Goal: Task Accomplishment & Management: Use online tool/utility

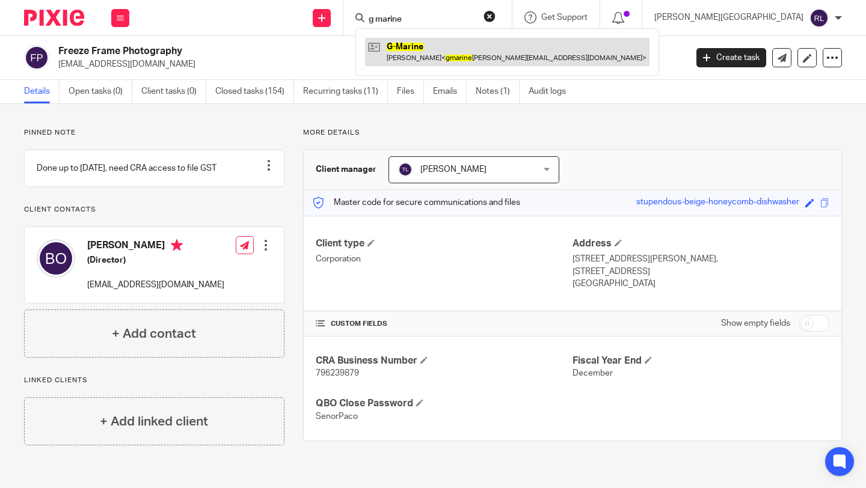
type input "g marine"
click at [513, 44] on link at bounding box center [507, 52] width 285 height 28
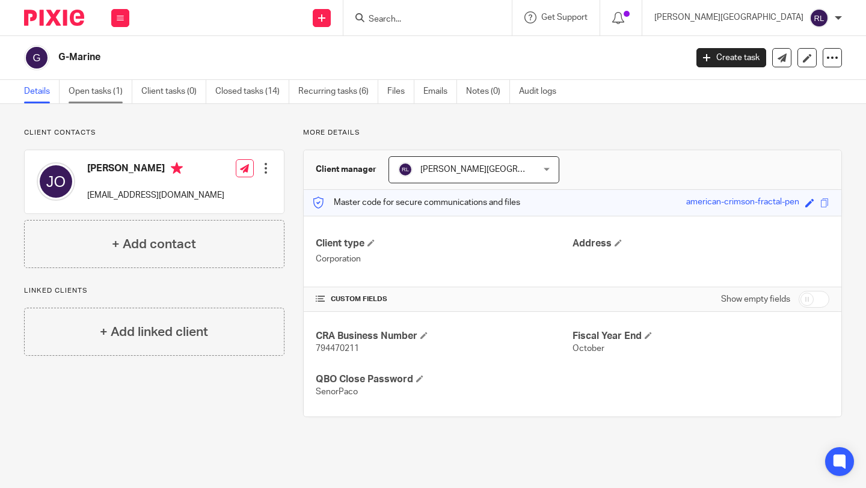
click at [109, 91] on link "Open tasks (1)" at bounding box center [101, 91] width 64 height 23
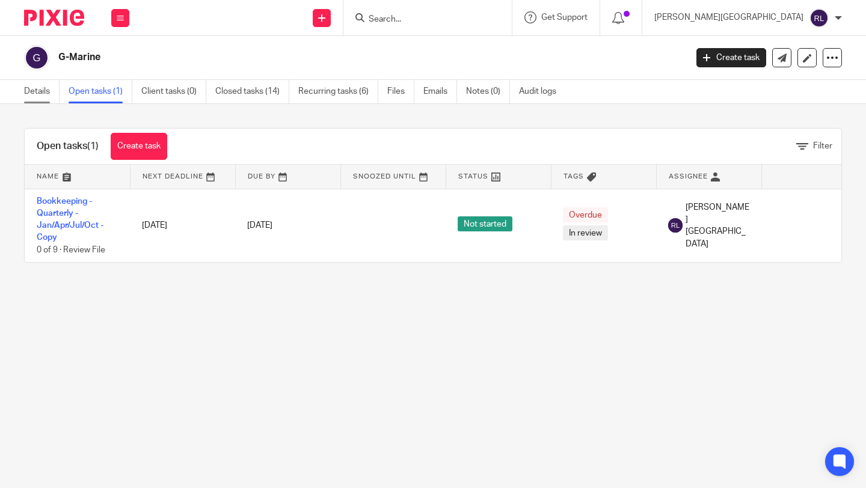
click at [37, 88] on link "Details" at bounding box center [41, 91] width 35 height 23
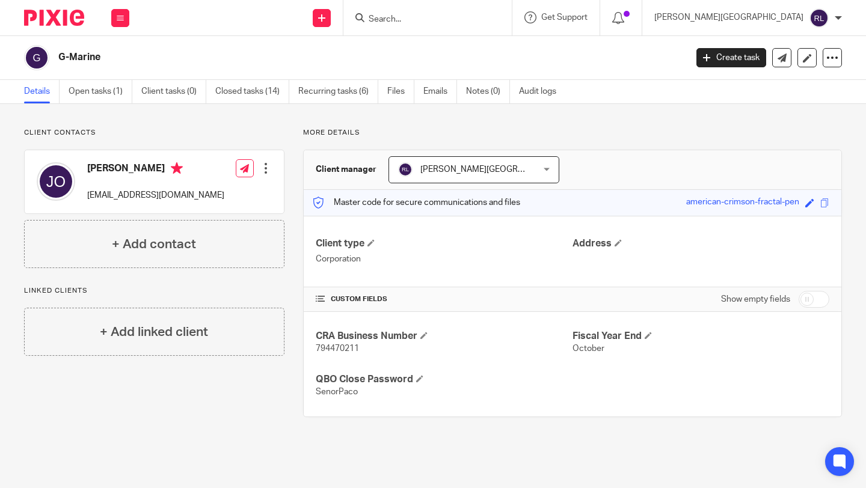
click at [63, 11] on img at bounding box center [54, 18] width 60 height 16
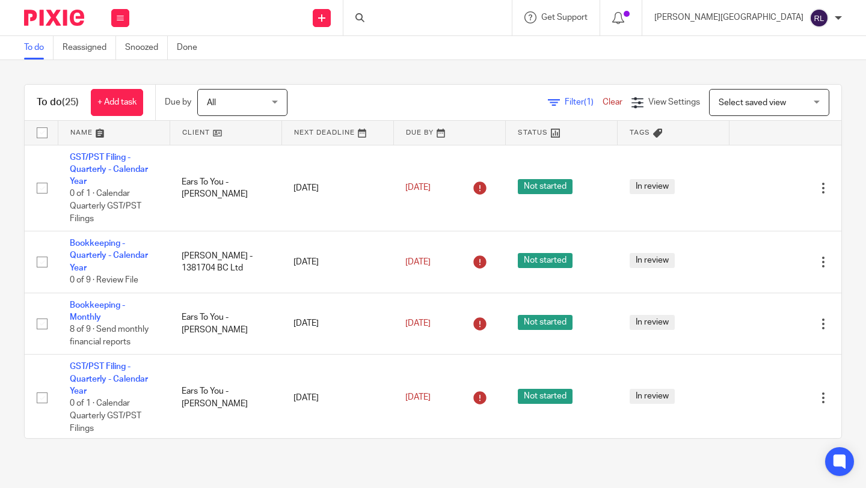
click at [93, 135] on link at bounding box center [113, 133] width 111 height 24
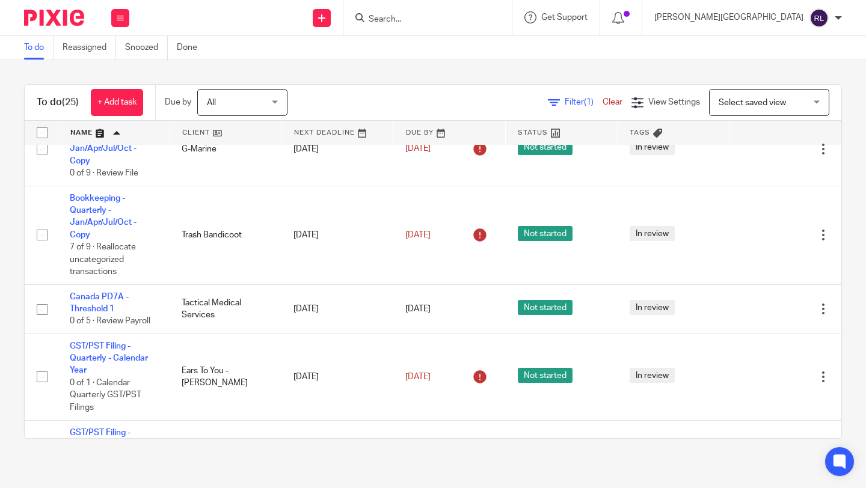
scroll to position [919, 0]
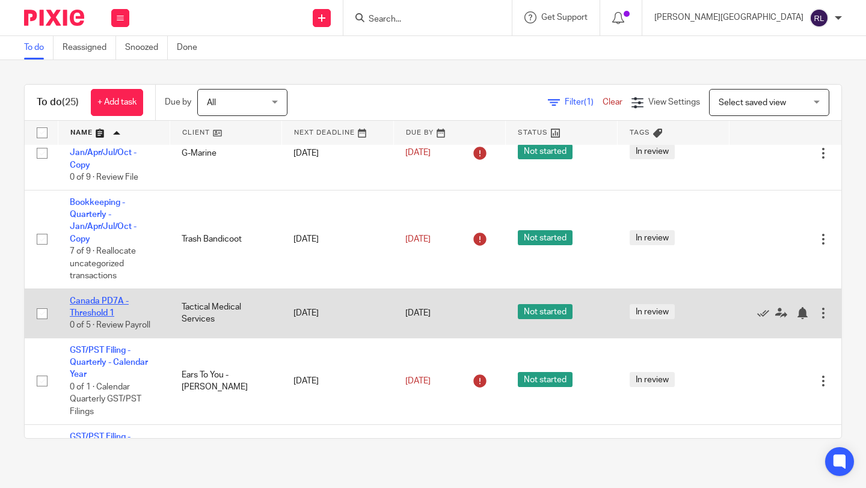
click at [94, 315] on link "Canada PD7A - Threshold 1" at bounding box center [99, 307] width 59 height 20
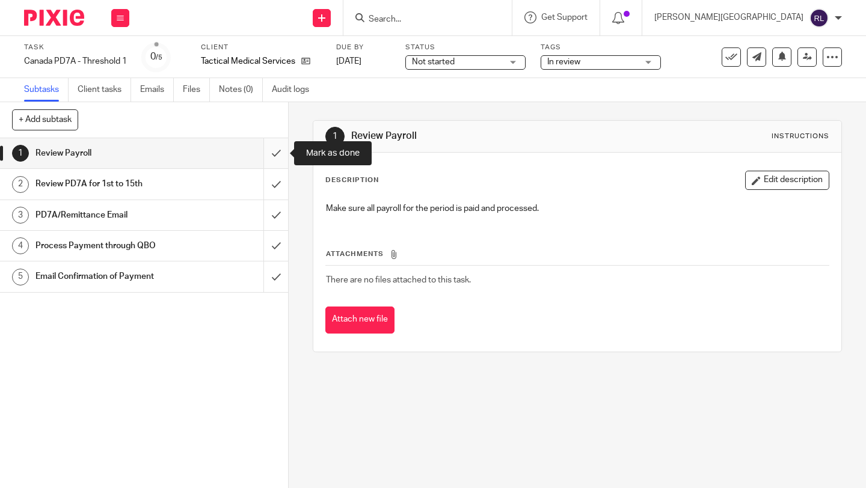
click at [274, 159] on input "submit" at bounding box center [144, 153] width 288 height 30
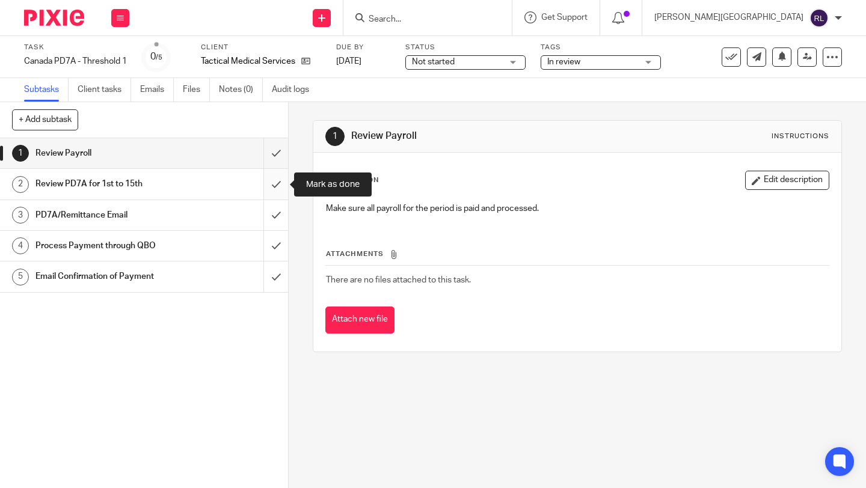
click at [274, 189] on input "submit" at bounding box center [144, 184] width 288 height 30
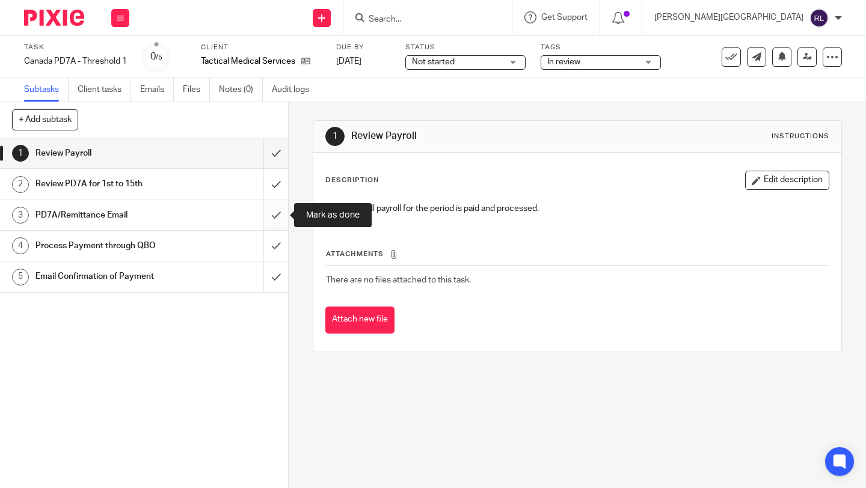
click at [273, 221] on input "submit" at bounding box center [144, 215] width 288 height 30
click at [273, 250] on input "submit" at bounding box center [144, 246] width 288 height 30
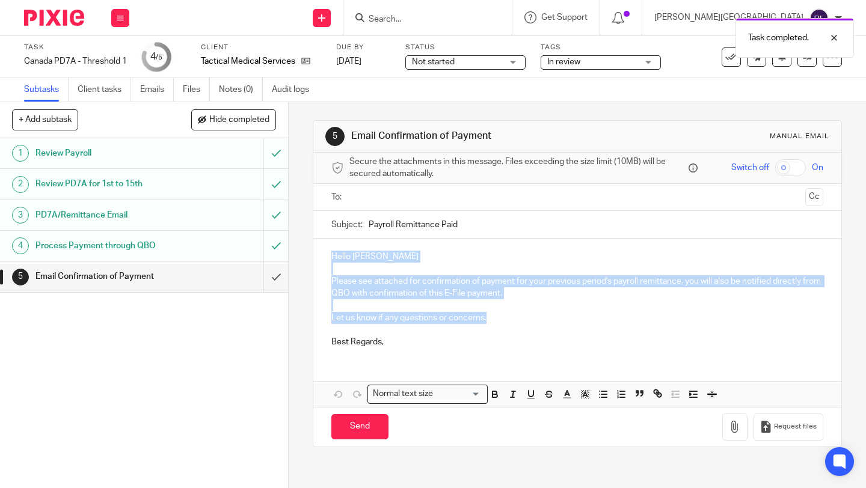
drag, startPoint x: 492, startPoint y: 318, endPoint x: 326, endPoint y: 259, distance: 176.4
click at [326, 259] on div "Hello [PERSON_NAME] Please see attached for confirmation of payment for your pr…" at bounding box center [577, 298] width 528 height 119
copy div "Hello [PERSON_NAME] Please see attached for confirmation of payment for your pr…"
click at [208, 242] on div "Process Payment through QBO" at bounding box center [143, 246] width 216 height 18
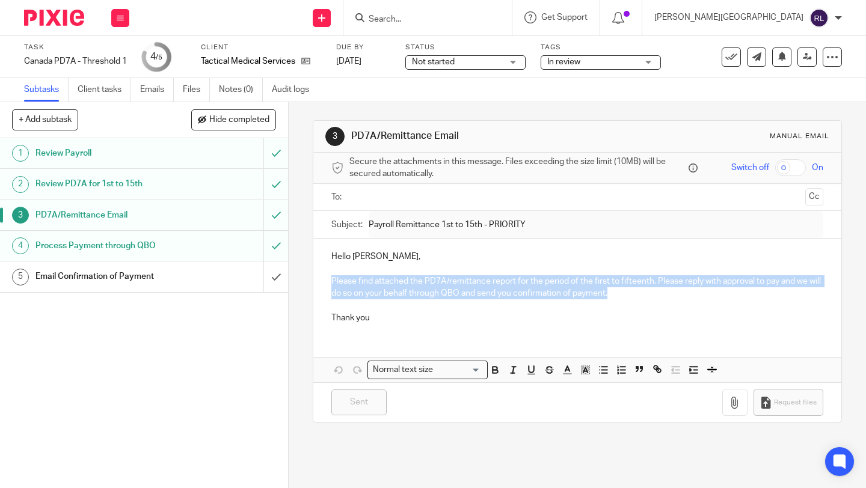
drag, startPoint x: 618, startPoint y: 295, endPoint x: 327, endPoint y: 279, distance: 291.7
click at [327, 279] on div "Hello [PERSON_NAME], Please find attached the PD7A/remittance report for the pe…" at bounding box center [577, 286] width 528 height 94
copy p "Please find attached the PD7A/remittance report for the period of the first to …"
click at [224, 280] on div "Email Confirmation of Payment" at bounding box center [143, 277] width 216 height 18
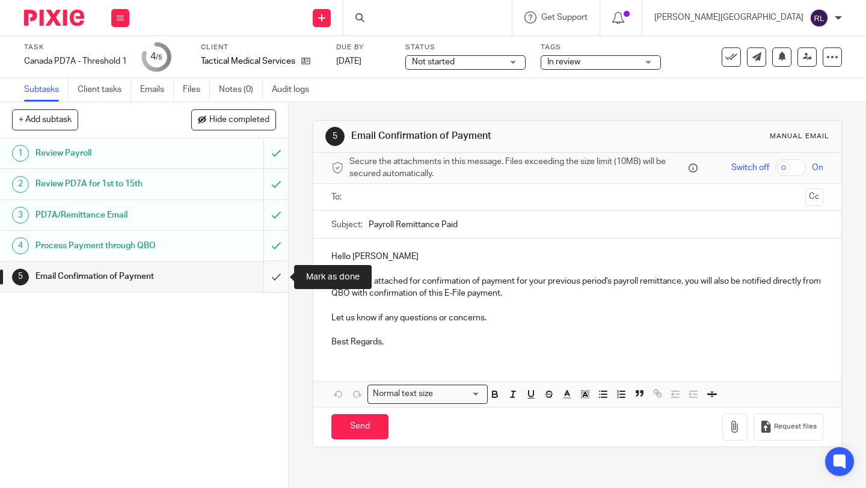
click at [274, 276] on input "submit" at bounding box center [144, 277] width 288 height 30
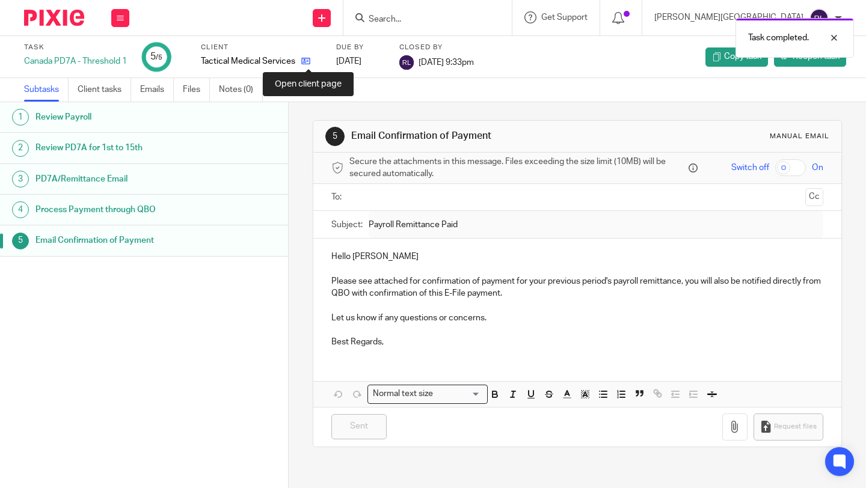
click at [310, 61] on icon at bounding box center [305, 61] width 9 height 9
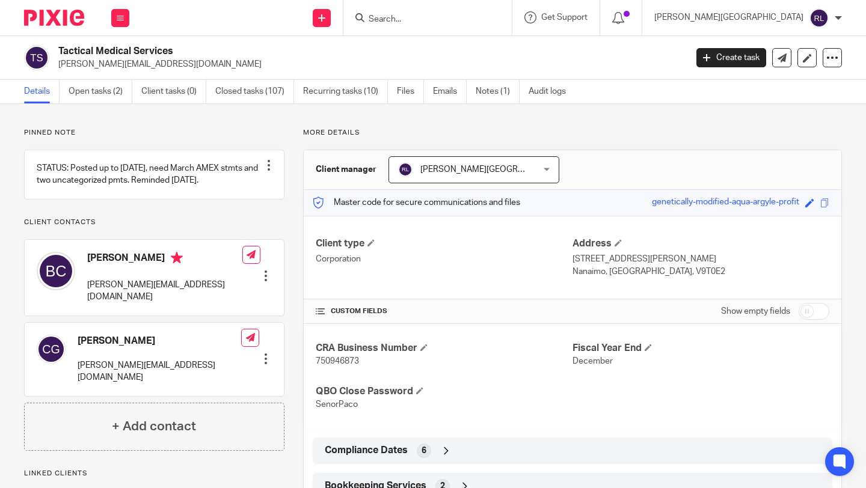
click at [499, 29] on div at bounding box center [428, 17] width 168 height 35
click at [476, 18] on input "Search" at bounding box center [422, 19] width 108 height 11
type input "bravo"
click button "submit" at bounding box center [0, 0] width 0 height 0
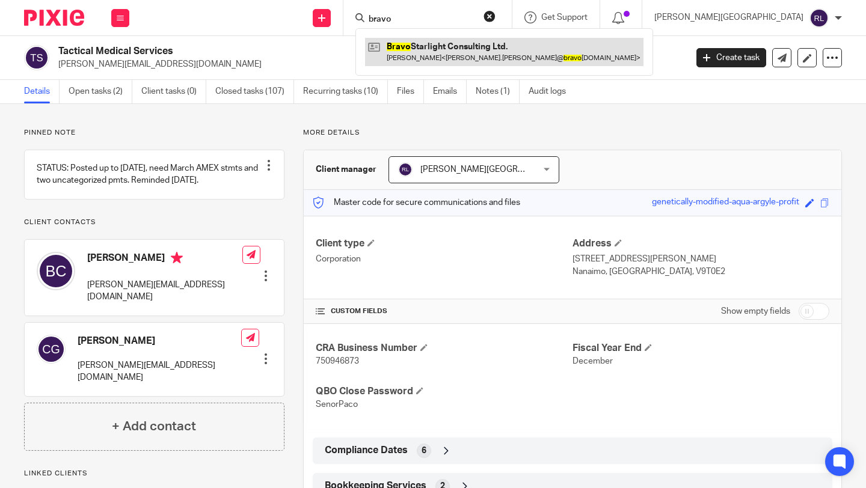
click at [504, 52] on link at bounding box center [504, 52] width 279 height 28
